Goal: Task Accomplishment & Management: Use online tool/utility

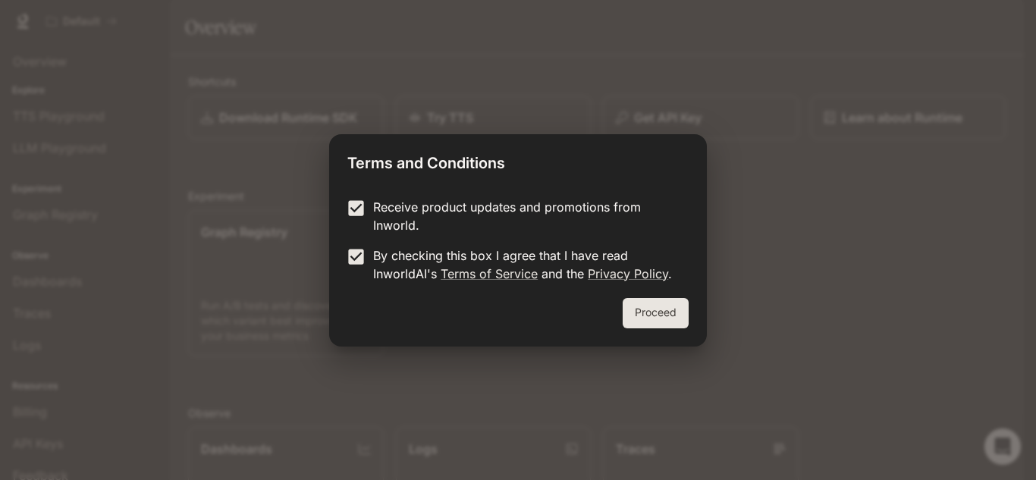
click at [678, 317] on button "Proceed" at bounding box center [656, 313] width 66 height 30
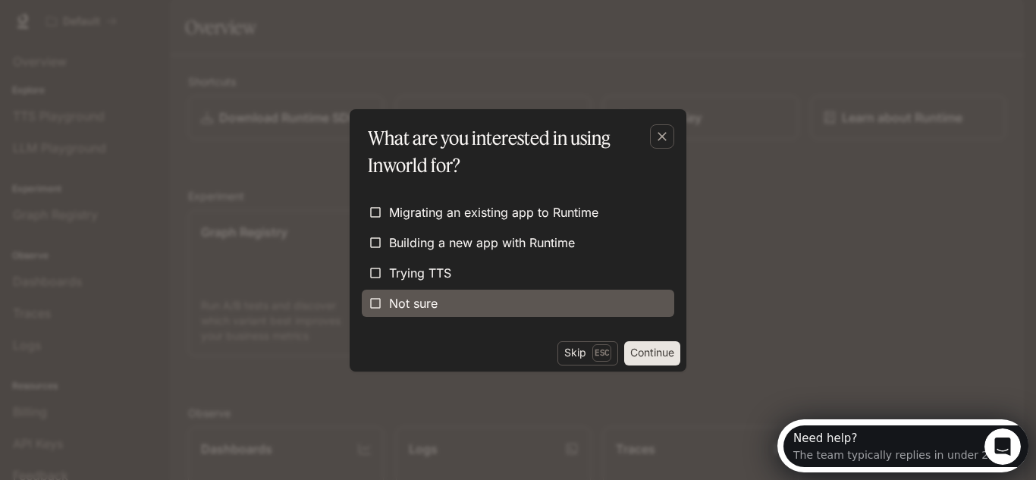
click at [390, 298] on span "Not sure" at bounding box center [413, 303] width 49 height 18
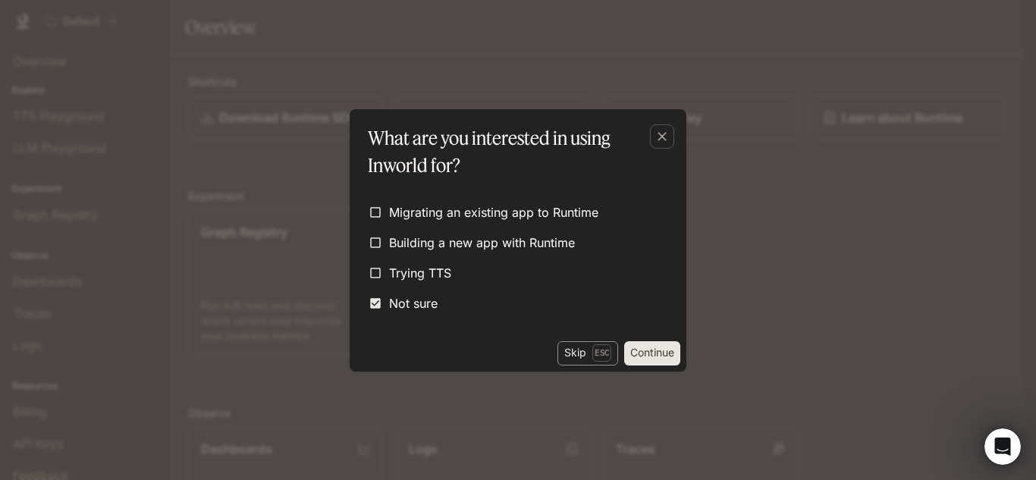
click at [582, 353] on button "Skip Esc" at bounding box center [587, 353] width 61 height 24
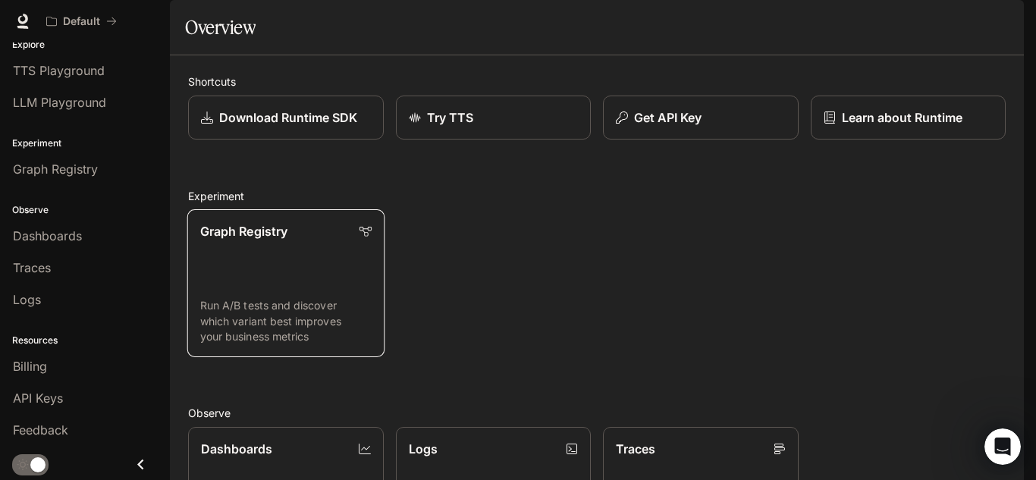
scroll to position [289, 0]
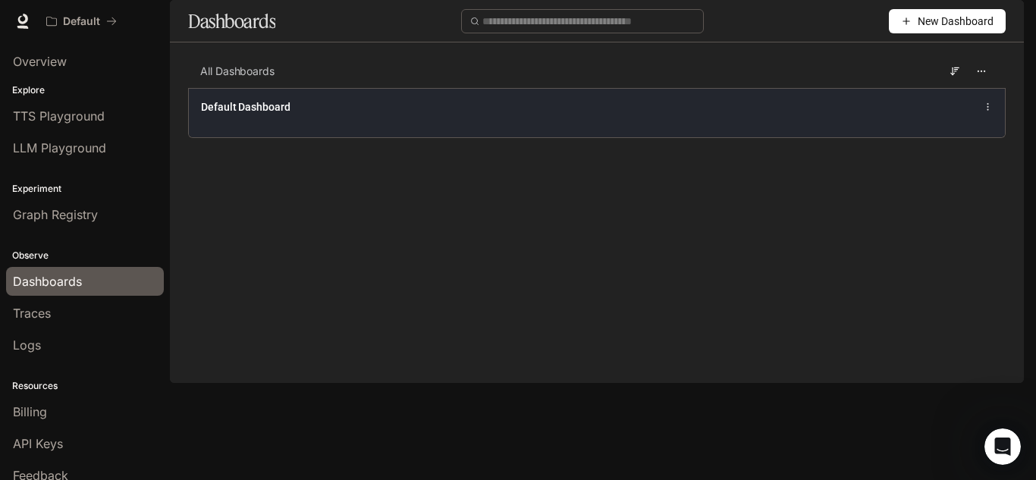
click at [447, 115] on div "Default Dashboard" at bounding box center [428, 106] width 454 height 15
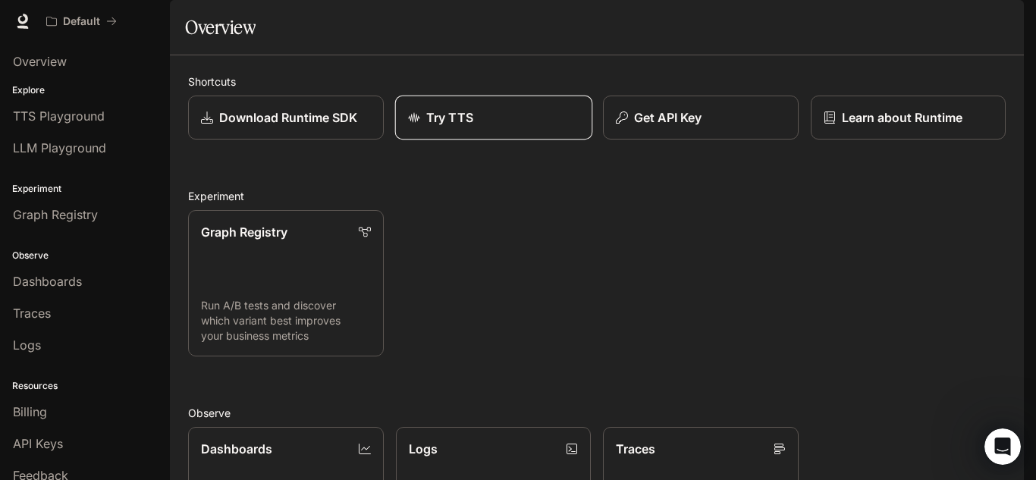
click at [529, 140] on link "Try TTS" at bounding box center [492, 118] width 197 height 45
click at [1003, 20] on img "button" at bounding box center [1002, 21] width 21 height 21
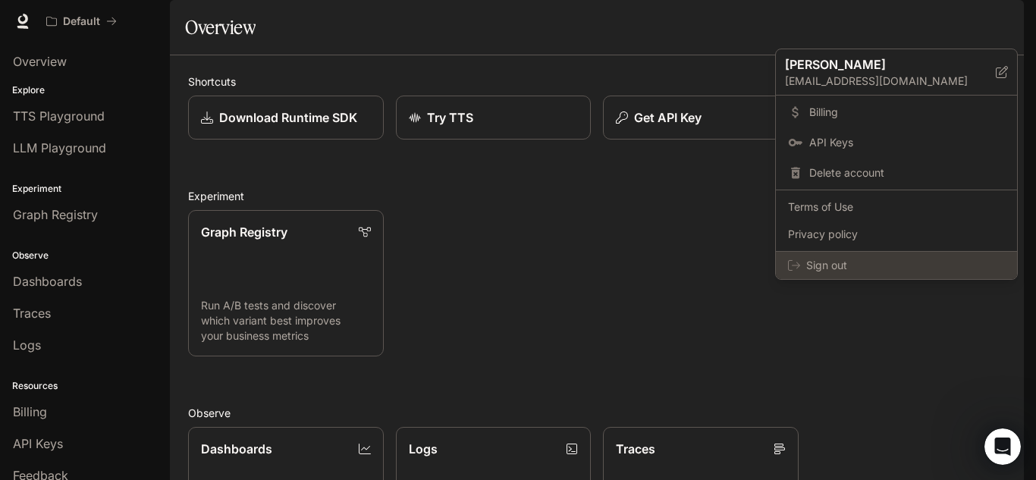
click at [840, 275] on div "Sign out" at bounding box center [896, 265] width 241 height 27
